Goal: Information Seeking & Learning: Learn about a topic

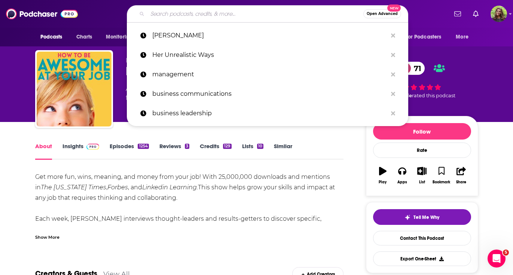
click at [209, 15] on input "Search podcasts, credits, & more..." at bounding box center [255, 14] width 216 height 12
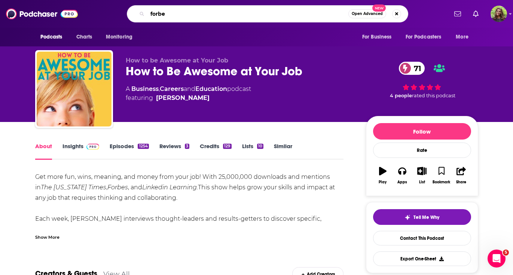
type input "forbes"
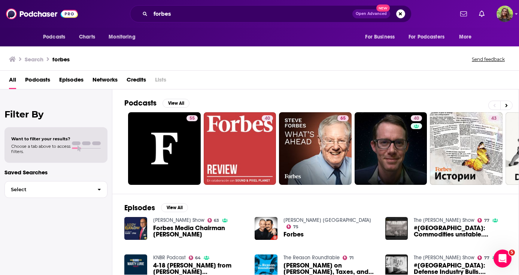
click at [513, 64] on div "Search forbes Send feedback" at bounding box center [259, 58] width 519 height 26
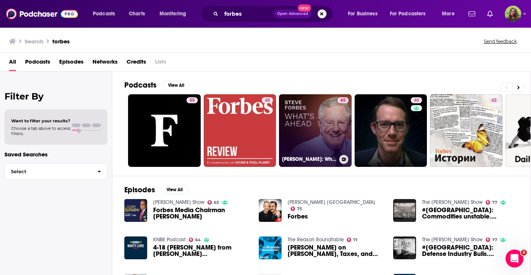
click at [318, 137] on link "65 Steve Forbes: What's Ahead" at bounding box center [315, 130] width 73 height 73
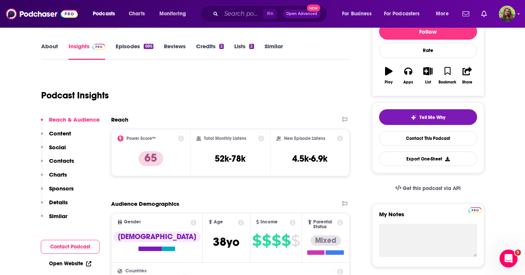
scroll to position [6, 0]
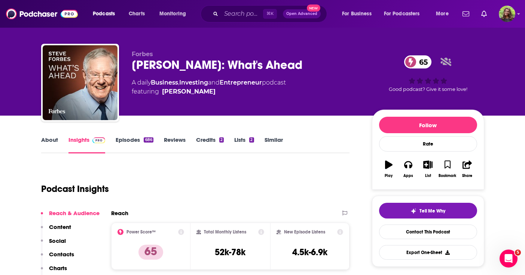
click at [134, 137] on link "Episodes 686" at bounding box center [134, 144] width 37 height 17
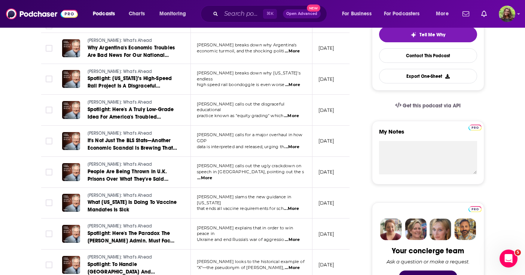
scroll to position [178, 0]
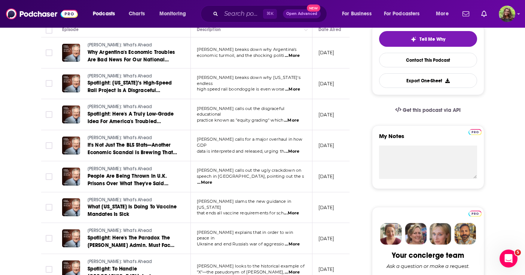
click at [295, 118] on span "...More" at bounding box center [291, 121] width 15 height 6
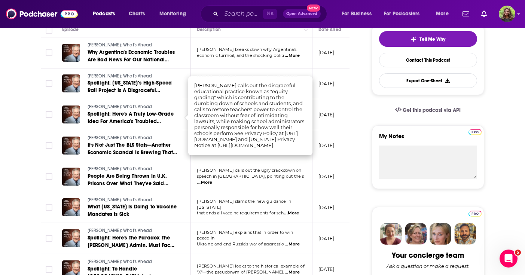
click at [212, 180] on span "...More" at bounding box center [204, 183] width 15 height 6
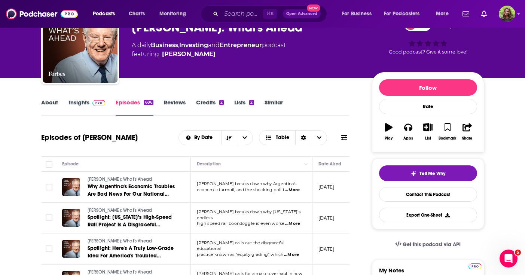
scroll to position [0, 0]
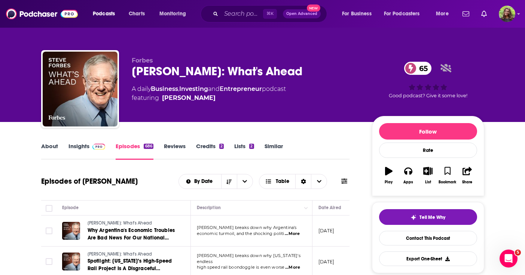
click at [276, 143] on link "Similar" at bounding box center [274, 151] width 18 height 17
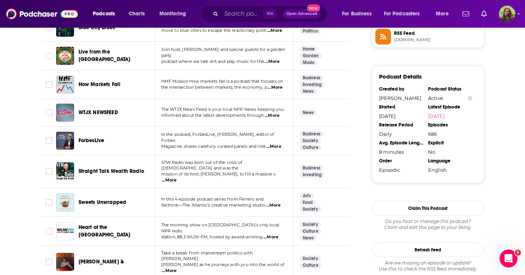
scroll to position [580, 0]
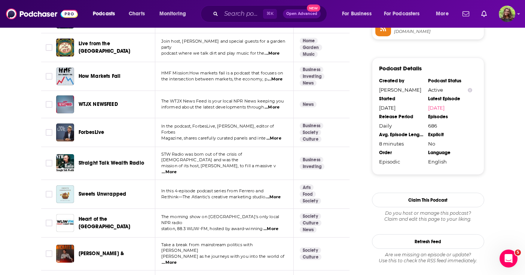
click at [112, 160] on span "Straight Talk Wealth Radio" at bounding box center [111, 163] width 65 height 6
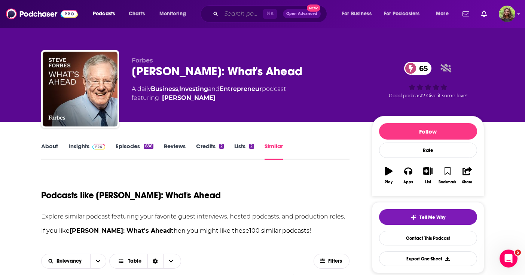
click at [226, 14] on input "Search podcasts, credits, & more..." at bounding box center [242, 14] width 42 height 12
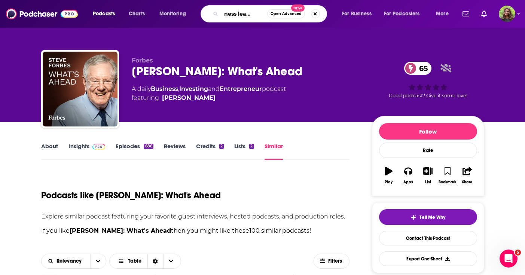
type input "business leadership"
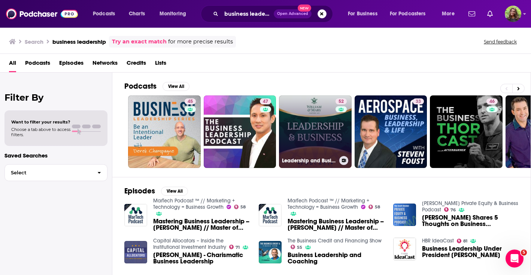
click at [314, 118] on link "52 Leadership and Business" at bounding box center [315, 131] width 73 height 73
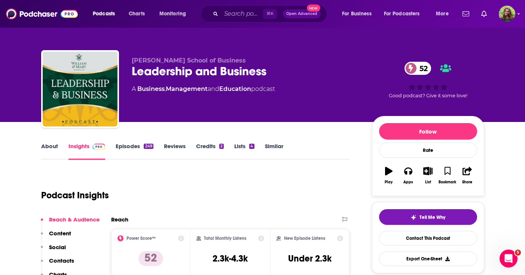
click at [270, 149] on link "Similar" at bounding box center [274, 151] width 18 height 17
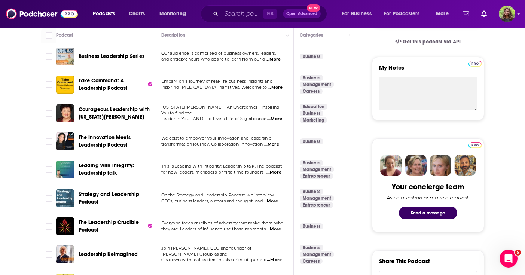
scroll to position [247, 0]
click at [109, 82] on span "Take Command: A Leadership Podcast" at bounding box center [103, 84] width 49 height 14
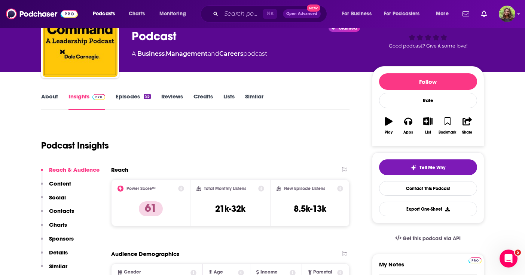
scroll to position [53, 0]
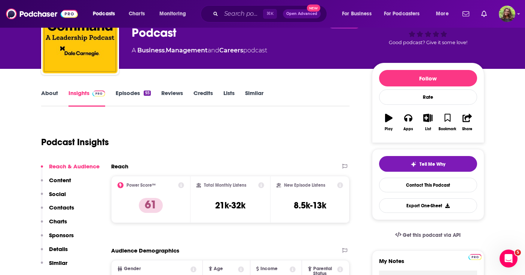
click at [254, 96] on link "Similar" at bounding box center [254, 97] width 18 height 17
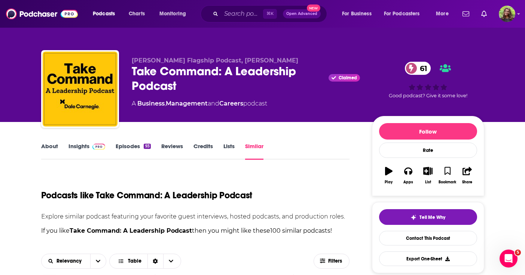
scroll to position [237, 0]
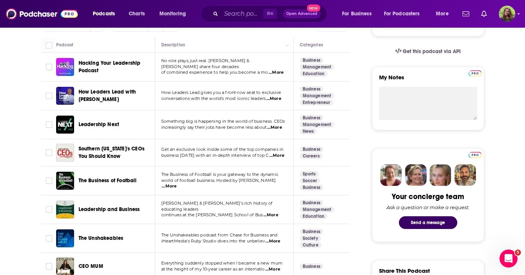
click at [104, 122] on span "Leadership Next" at bounding box center [99, 124] width 41 height 6
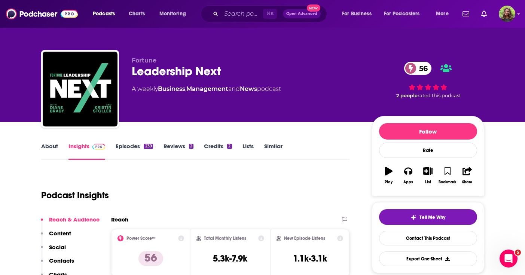
click at [268, 147] on link "Similar" at bounding box center [273, 151] width 18 height 17
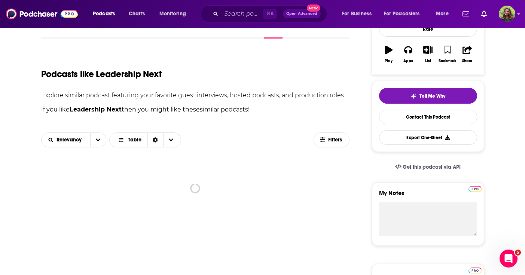
scroll to position [119, 0]
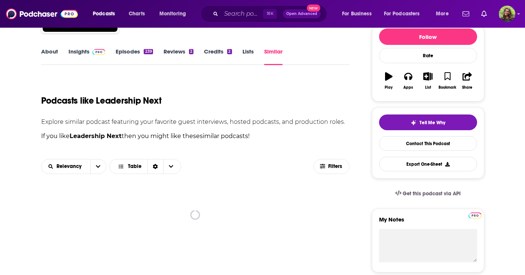
scroll to position [110, 0]
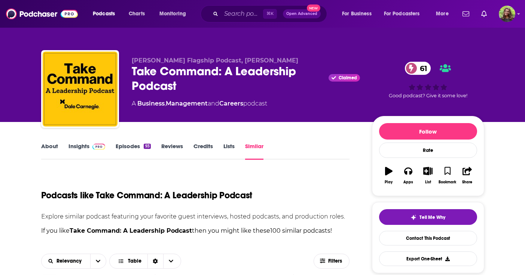
scroll to position [237, 0]
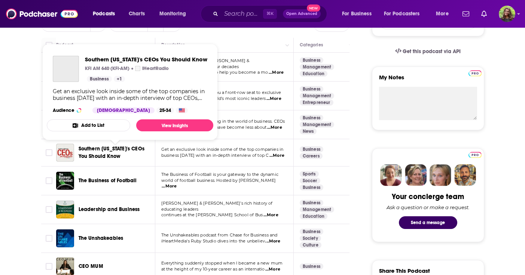
click at [126, 149] on span "Southern [US_STATE]'s CEOs You Should Know" at bounding box center [112, 153] width 66 height 14
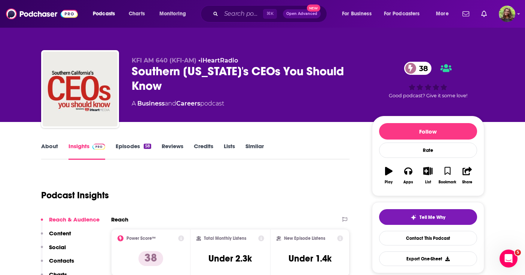
click at [135, 152] on link "Episodes 58" at bounding box center [133, 151] width 35 height 17
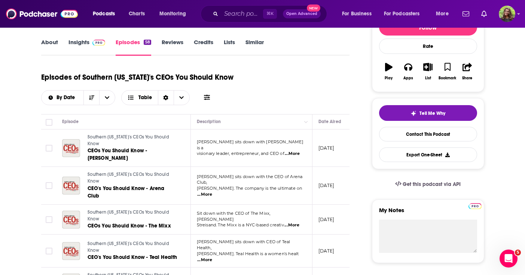
scroll to position [105, 0]
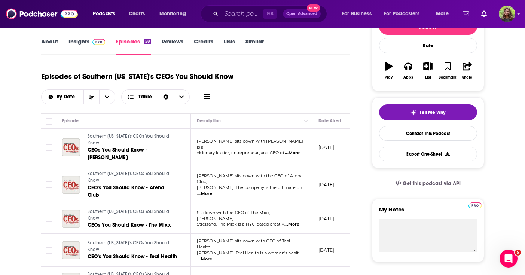
click at [292, 150] on span "...More" at bounding box center [292, 153] width 15 height 6
click at [320, 103] on div "Episodes of Southern [US_STATE]'s CEOs You Should Know By Date Table" at bounding box center [195, 85] width 309 height 37
click at [212, 191] on span "...More" at bounding box center [204, 194] width 15 height 6
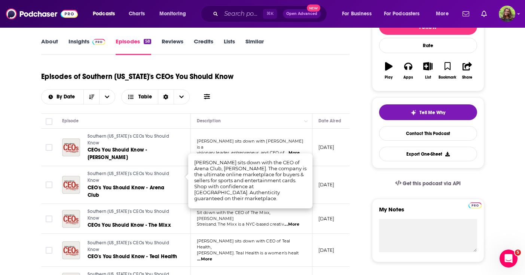
click at [279, 107] on div "Episodes of Southern [US_STATE]'s CEOs You Should Know By Date Table" at bounding box center [195, 90] width 309 height 47
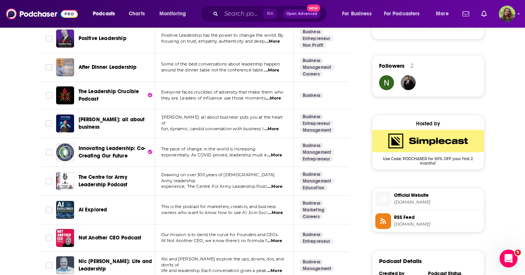
scroll to position [522, 0]
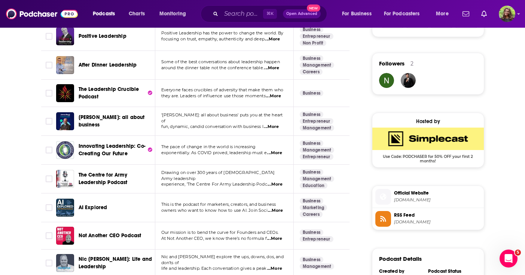
click at [120, 149] on span "Innovating Leadership: Co-Creating Our Future" at bounding box center [112, 150] width 67 height 14
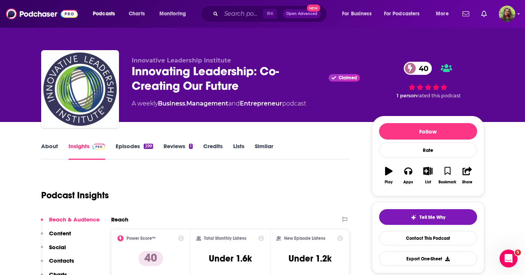
click at [263, 148] on link "Similar" at bounding box center [264, 151] width 18 height 17
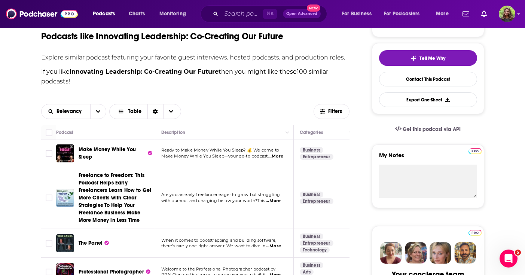
scroll to position [1003, 0]
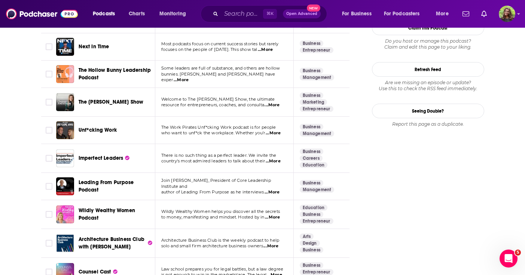
click at [98, 155] on span "Imperfect Leaders" at bounding box center [101, 158] width 45 height 6
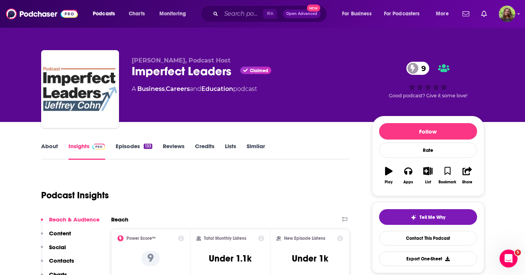
click at [253, 144] on link "Similar" at bounding box center [256, 151] width 18 height 17
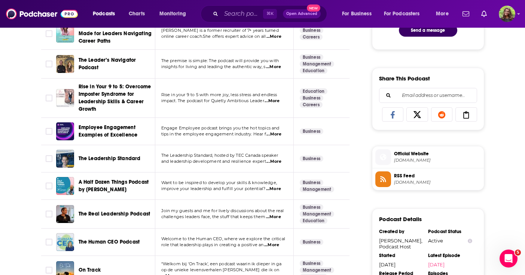
scroll to position [509, 0]
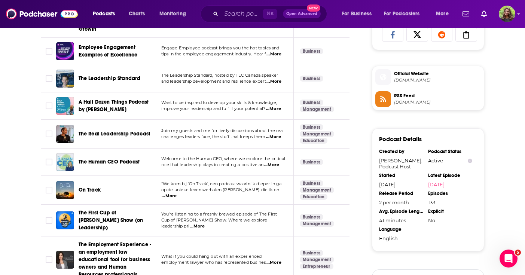
click at [128, 75] on span "The Leadership Standard" at bounding box center [110, 78] width 62 height 6
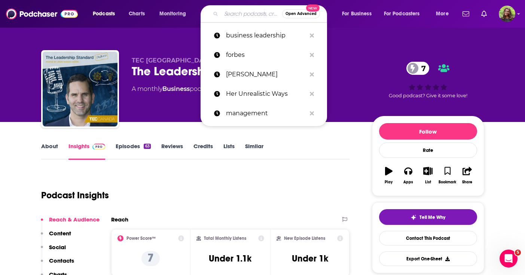
click at [238, 16] on input "Search podcasts, credits, & more..." at bounding box center [251, 14] width 61 height 12
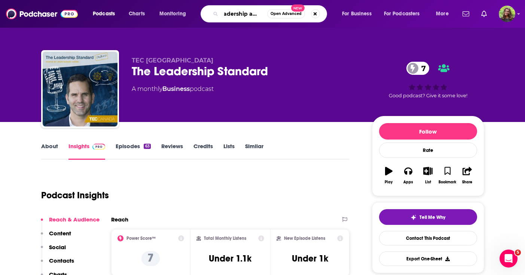
type input "leadership advice"
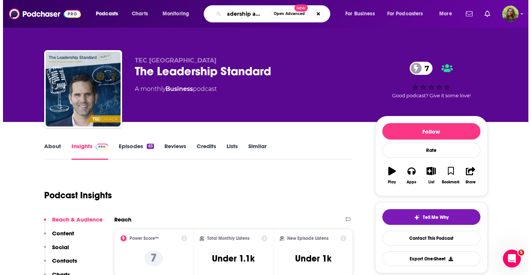
scroll to position [0, 9]
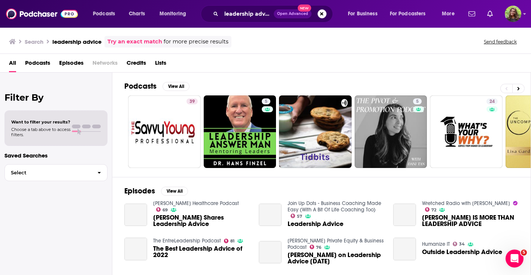
click at [45, 64] on span "Podcasts" at bounding box center [37, 64] width 25 height 15
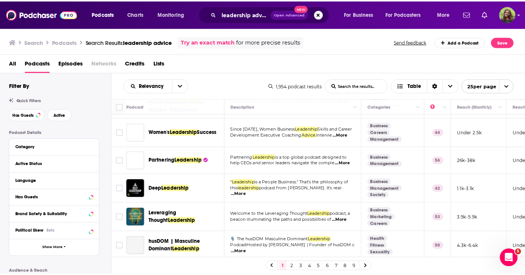
scroll to position [558, 0]
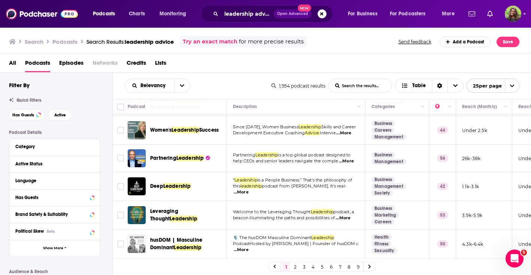
click at [172, 155] on span "Partnering" at bounding box center [163, 158] width 26 height 6
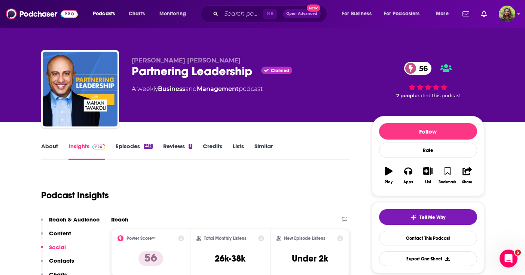
click at [132, 147] on link "Episodes 412" at bounding box center [134, 151] width 37 height 17
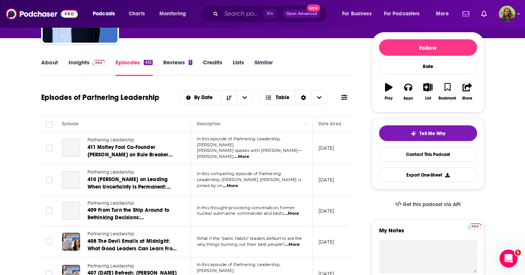
scroll to position [88, 0]
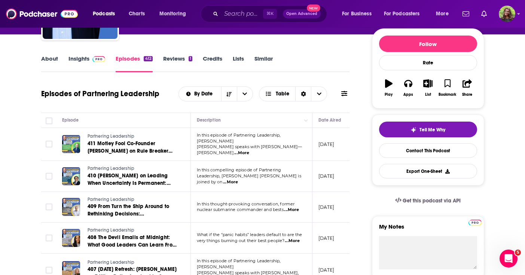
click at [52, 58] on link "About" at bounding box center [49, 63] width 17 height 17
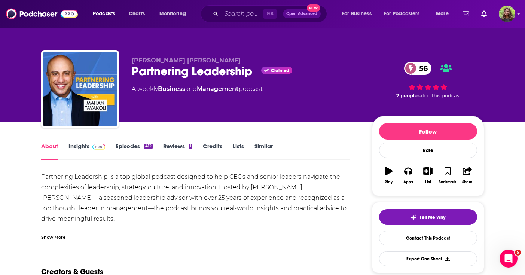
click at [83, 144] on link "Insights" at bounding box center [86, 151] width 37 height 17
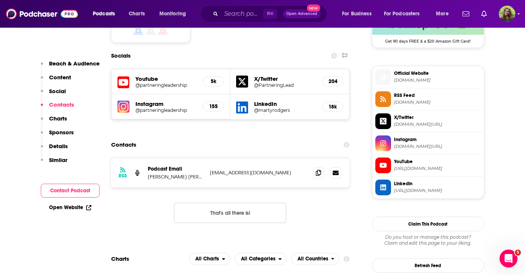
scroll to position [635, 0]
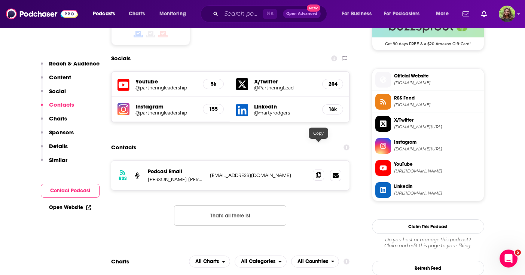
click at [319, 172] on icon at bounding box center [318, 175] width 5 height 6
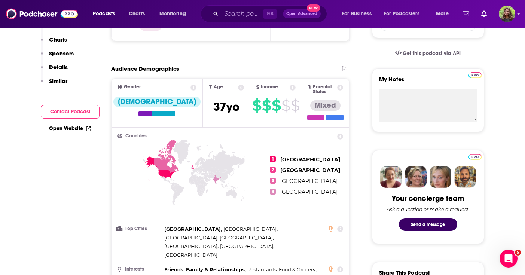
scroll to position [52, 0]
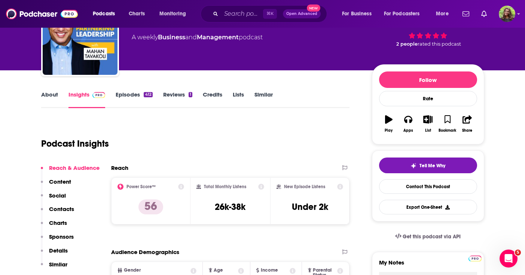
click at [266, 98] on link "Similar" at bounding box center [263, 99] width 18 height 17
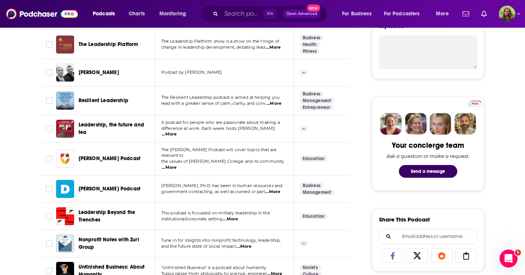
scroll to position [286, 0]
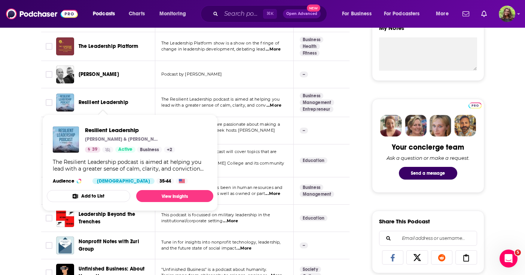
click at [104, 101] on span "Resilient Leadership" at bounding box center [104, 102] width 50 height 6
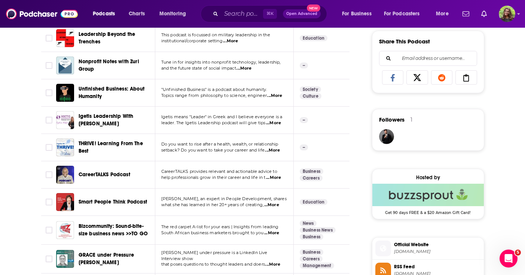
scroll to position [474, 0]
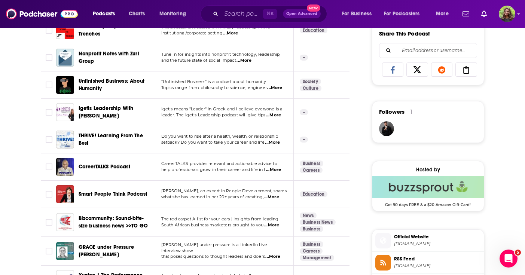
click at [123, 131] on div "THRIVE! Learning From The Best" at bounding box center [118, 140] width 78 height 18
click at [122, 132] on span "THRIVE! Learning From The Best" at bounding box center [111, 139] width 64 height 14
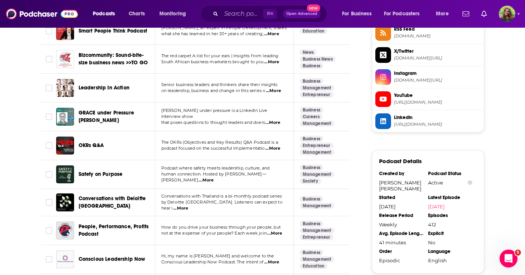
scroll to position [708, 0]
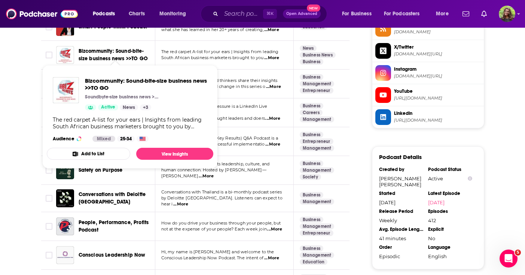
click at [106, 48] on span "Bizcommunity: Sound-bite-size business news >>TO GO" at bounding box center [113, 55] width 69 height 14
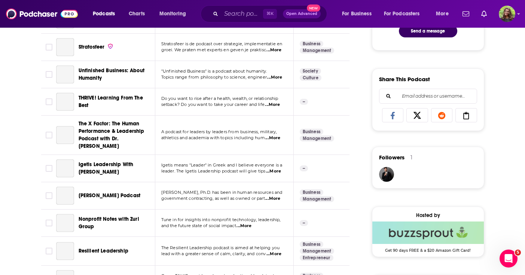
scroll to position [425, 0]
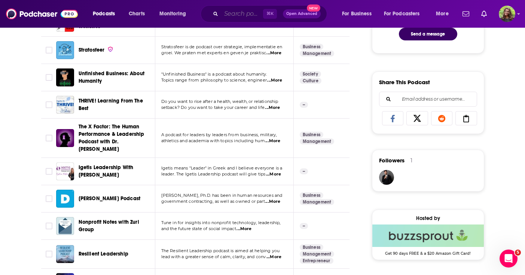
click at [232, 17] on input "Search podcasts, credits, & more..." at bounding box center [242, 14] width 42 height 12
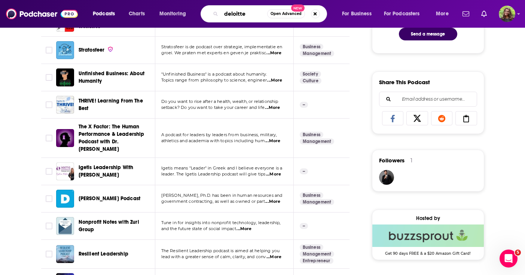
type input "deloitte"
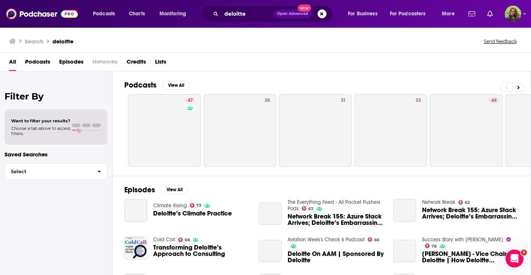
click at [39, 65] on span "Podcasts" at bounding box center [37, 63] width 25 height 15
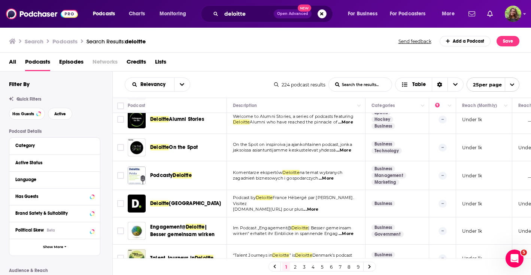
scroll to position [553, 0]
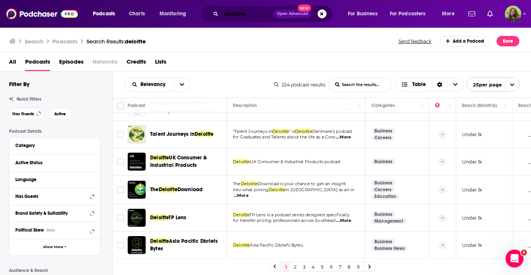
click at [251, 17] on input "deloitte" at bounding box center [247, 14] width 52 height 12
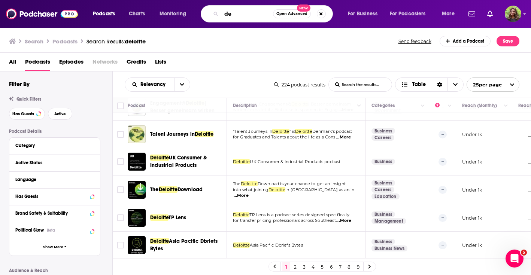
type input "d"
type input "leadership advice"
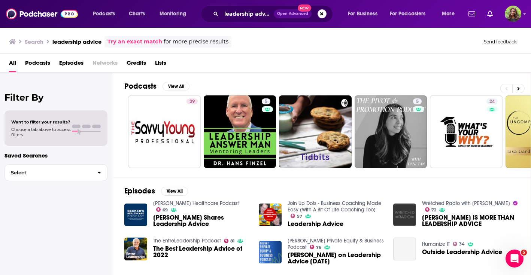
click at [42, 62] on span "Podcasts" at bounding box center [37, 64] width 25 height 15
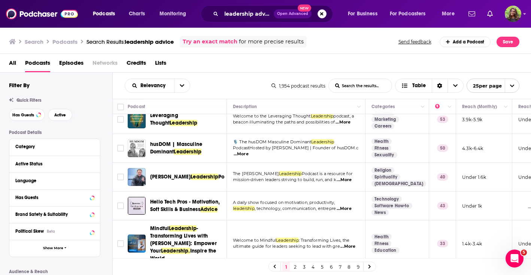
scroll to position [673, 0]
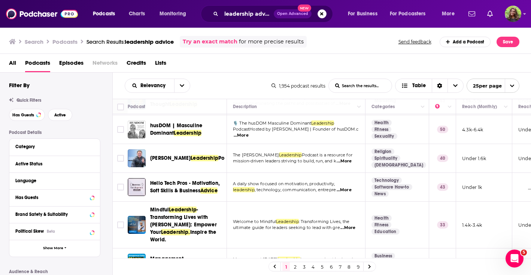
click at [297, 267] on link "2" at bounding box center [294, 266] width 7 height 9
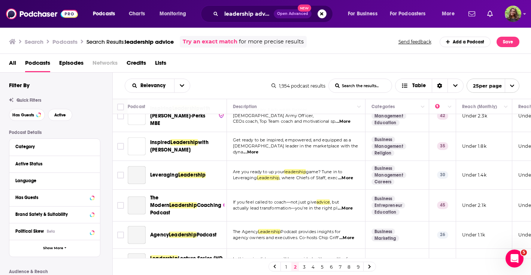
scroll to position [583, 0]
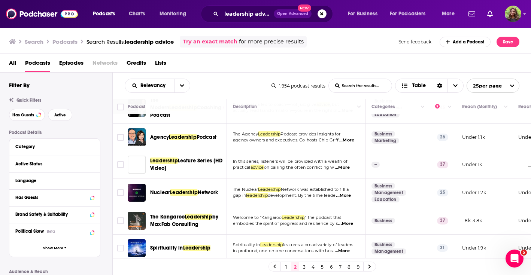
click at [305, 264] on link "3" at bounding box center [303, 266] width 7 height 9
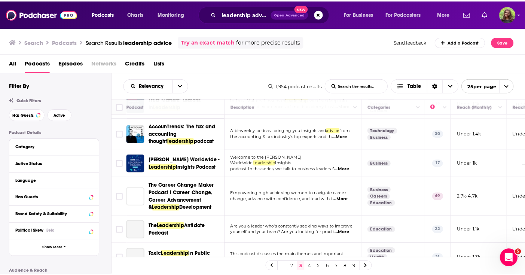
scroll to position [622, 0]
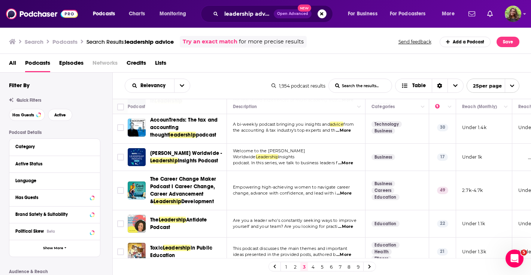
click at [187, 173] on div "Podcasts Charts Monitoring leadership advice Open Advanced New For Business For…" at bounding box center [265, 137] width 531 height 275
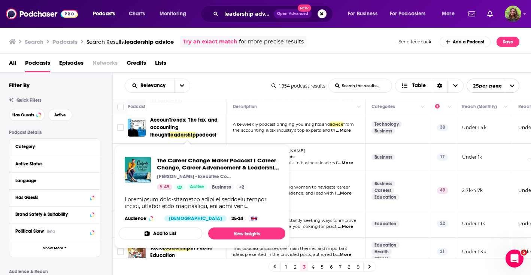
click at [182, 168] on span "The Career Change Maker Podcast I Career Change, Career Advancement & Leadershi…" at bounding box center [218, 164] width 122 height 14
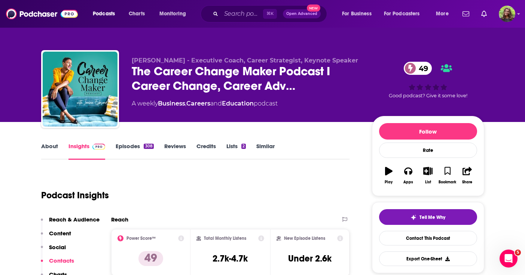
click at [138, 146] on link "Episodes 308" at bounding box center [135, 151] width 38 height 17
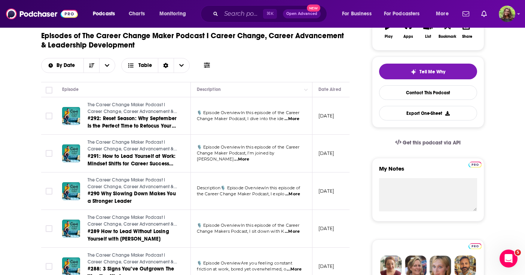
scroll to position [147, 0]
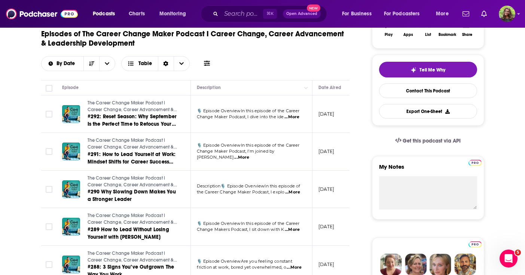
click at [291, 119] on span "...More" at bounding box center [291, 117] width 15 height 6
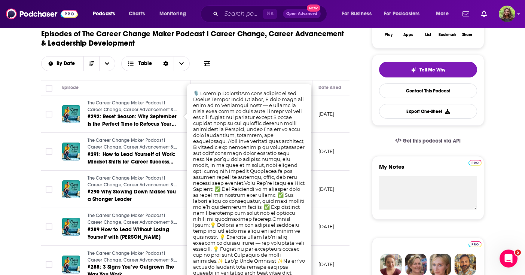
click at [303, 69] on div "Episodes of The Career Change Maker Podcast I Career Change, Career Advancement…" at bounding box center [195, 47] width 309 height 47
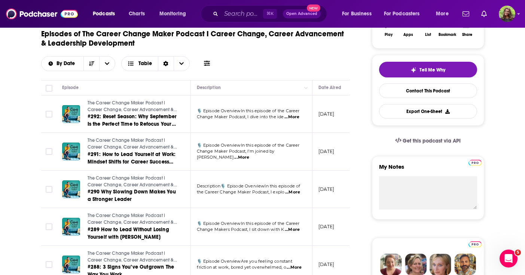
click at [249, 156] on span "...More" at bounding box center [241, 158] width 15 height 6
click at [309, 74] on div "Episodes of The Career Change Maker Podcast I Career Change, Career Advancement…" at bounding box center [195, 52] width 309 height 56
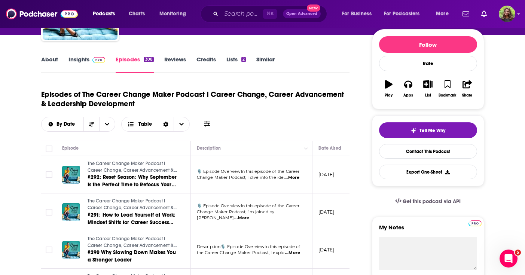
scroll to position [86, 0]
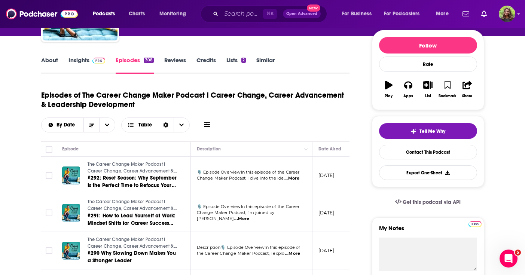
click at [91, 62] on span at bounding box center [97, 60] width 16 height 7
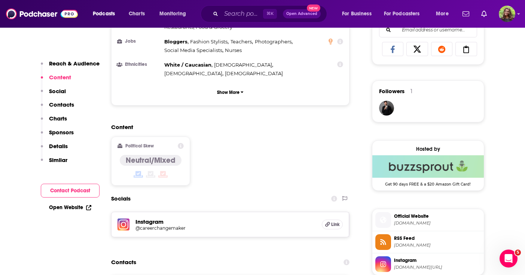
scroll to position [503, 0]
